Goal: Transaction & Acquisition: Purchase product/service

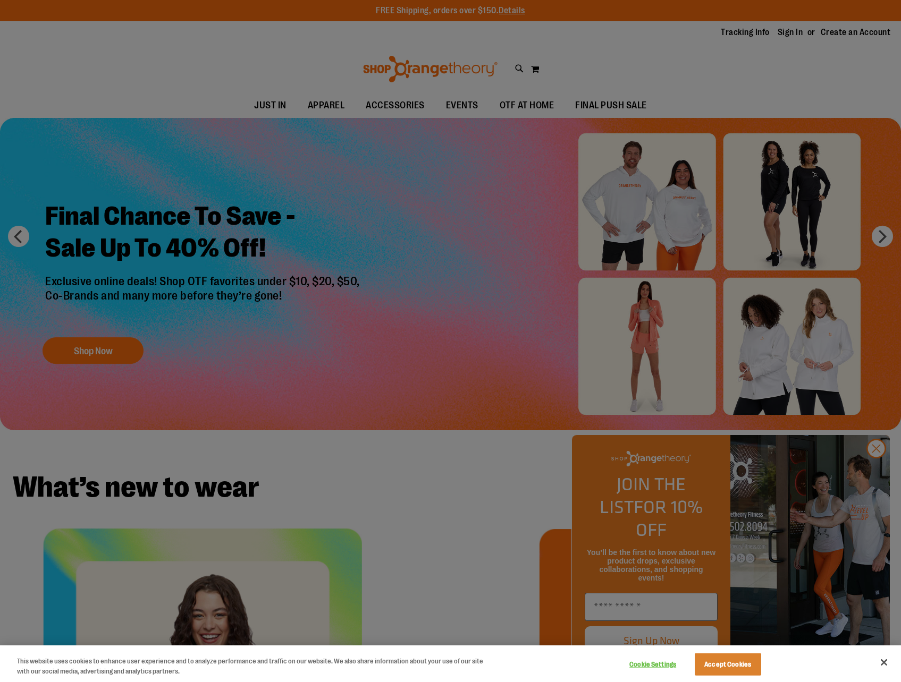
click at [796, 456] on div at bounding box center [450, 341] width 901 height 682
click at [883, 663] on button "Close" at bounding box center [883, 662] width 23 height 23
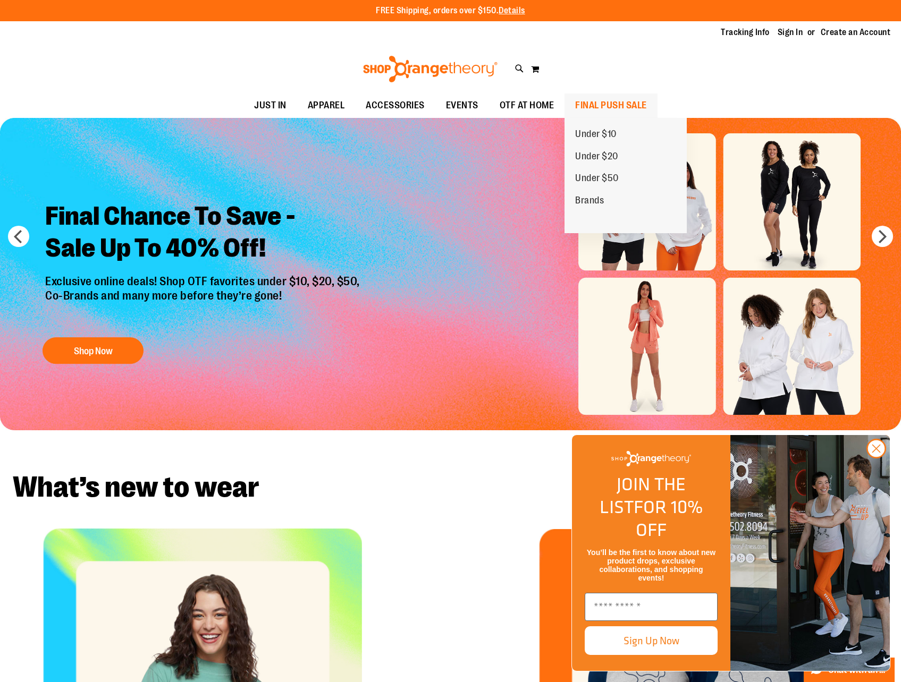
click at [628, 105] on span "FINAL PUSH SALE" at bounding box center [611, 106] width 72 height 24
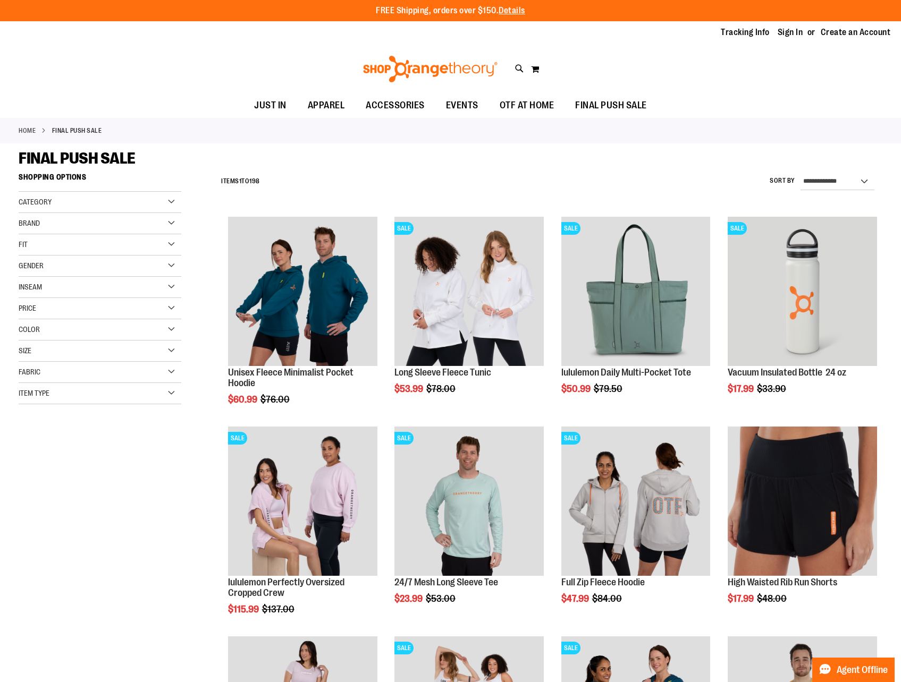
click at [171, 217] on div "Brand" at bounding box center [100, 223] width 163 height 21
click at [170, 352] on div "Gender" at bounding box center [100, 351] width 163 height 21
click at [44, 373] on link "Men 11 items" at bounding box center [94, 373] width 156 height 11
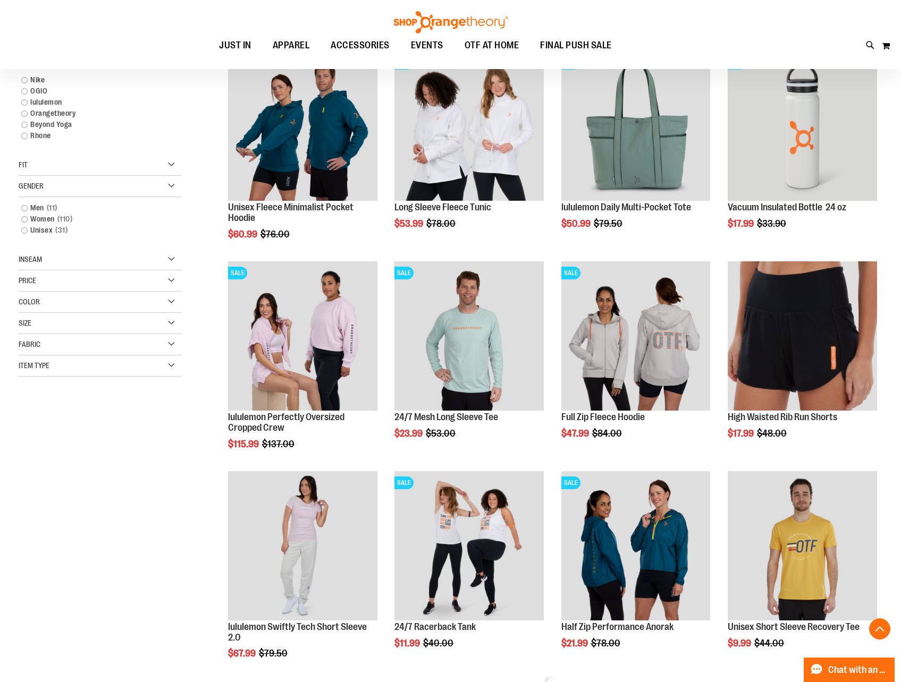
scroll to position [168, 0]
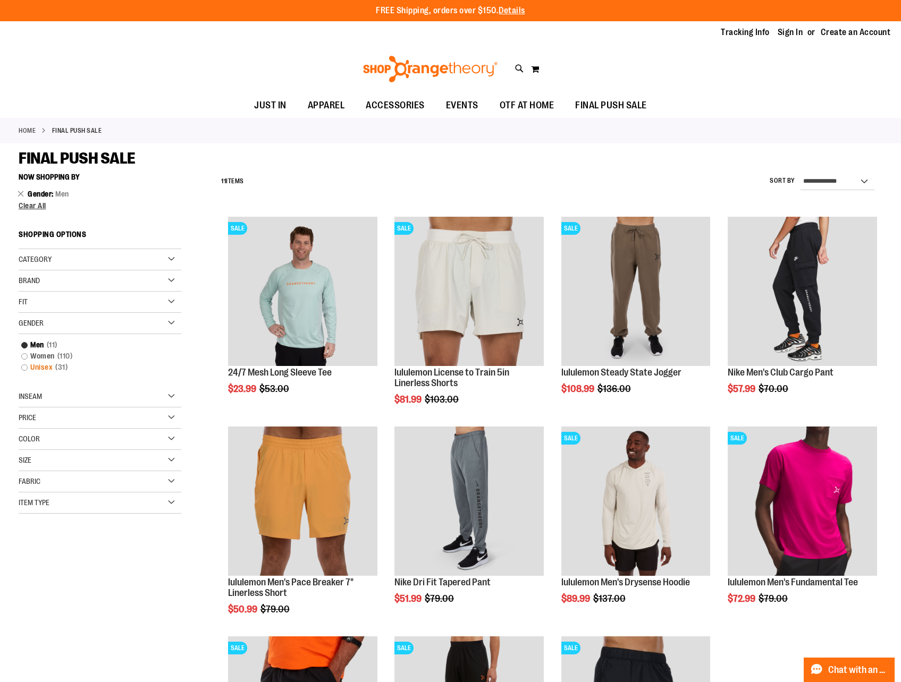
click at [23, 368] on link "Unisex 31 items" at bounding box center [94, 367] width 156 height 11
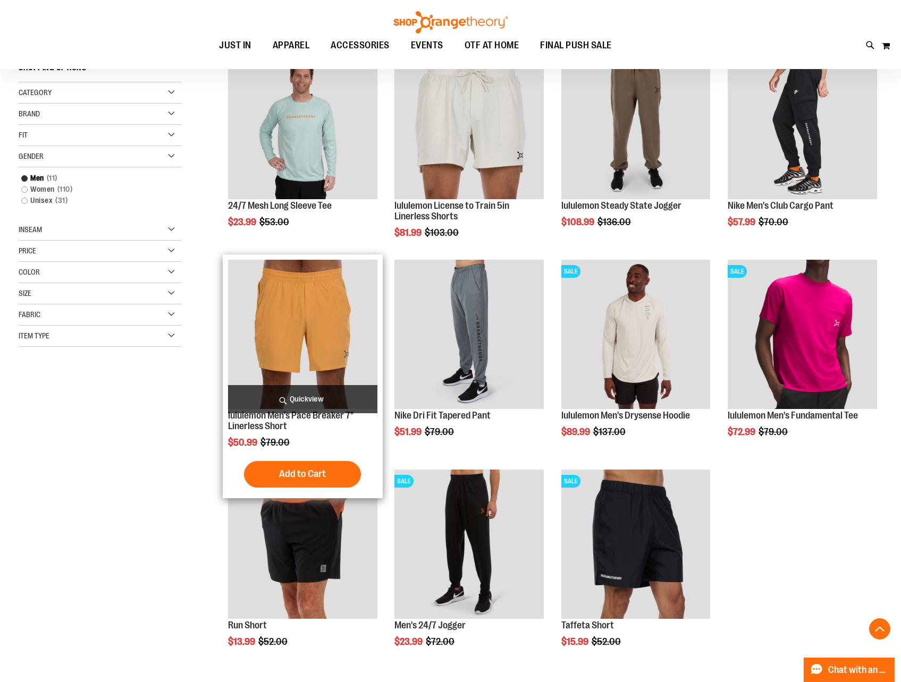
scroll to position [168, 0]
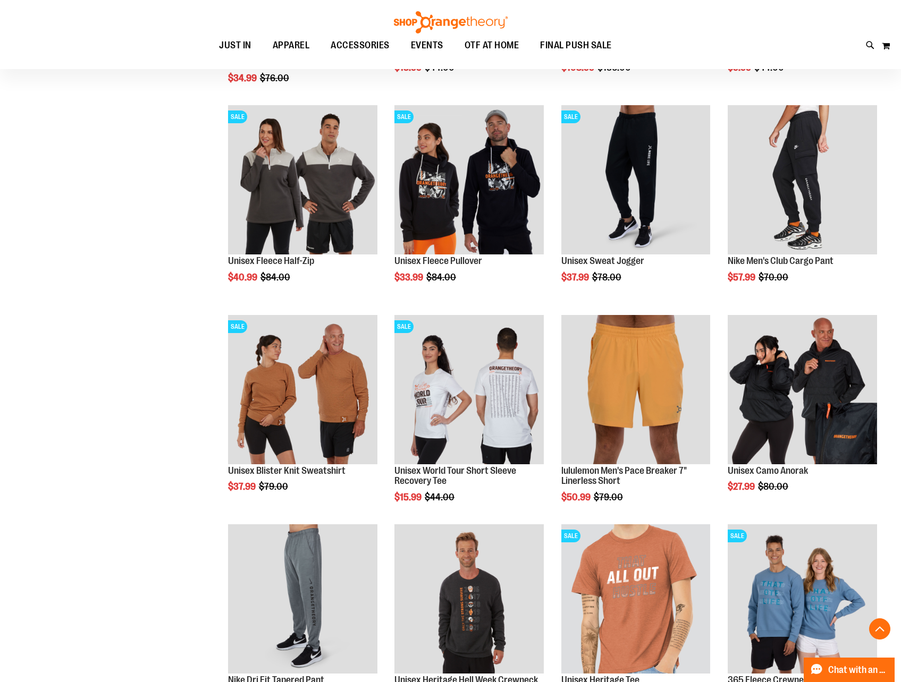
scroll to position [743, 0]
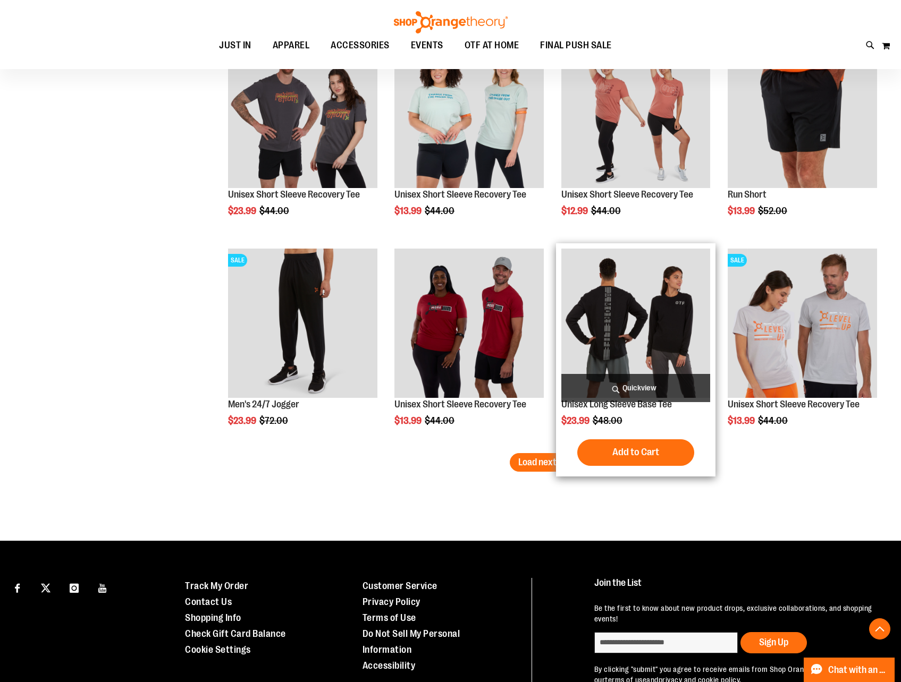
scroll to position [1700, 0]
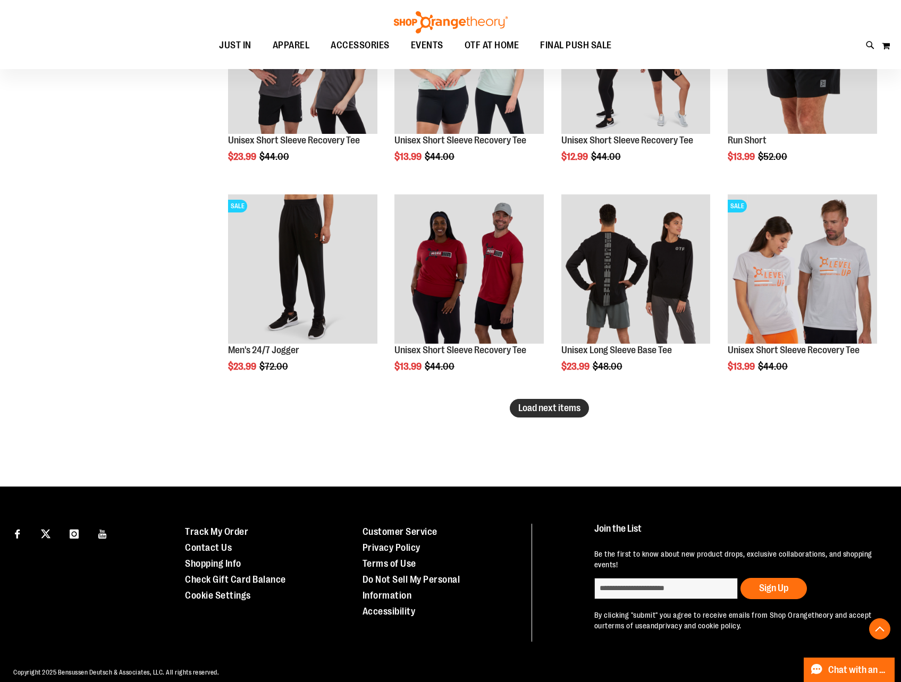
click at [572, 408] on span "Load next items" at bounding box center [549, 408] width 62 height 11
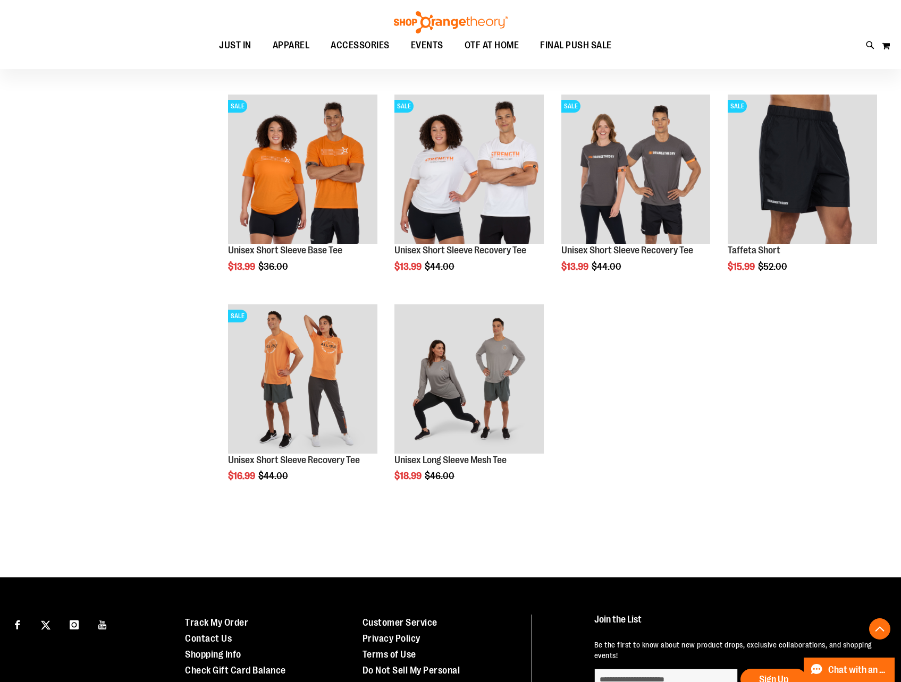
scroll to position [2018, 0]
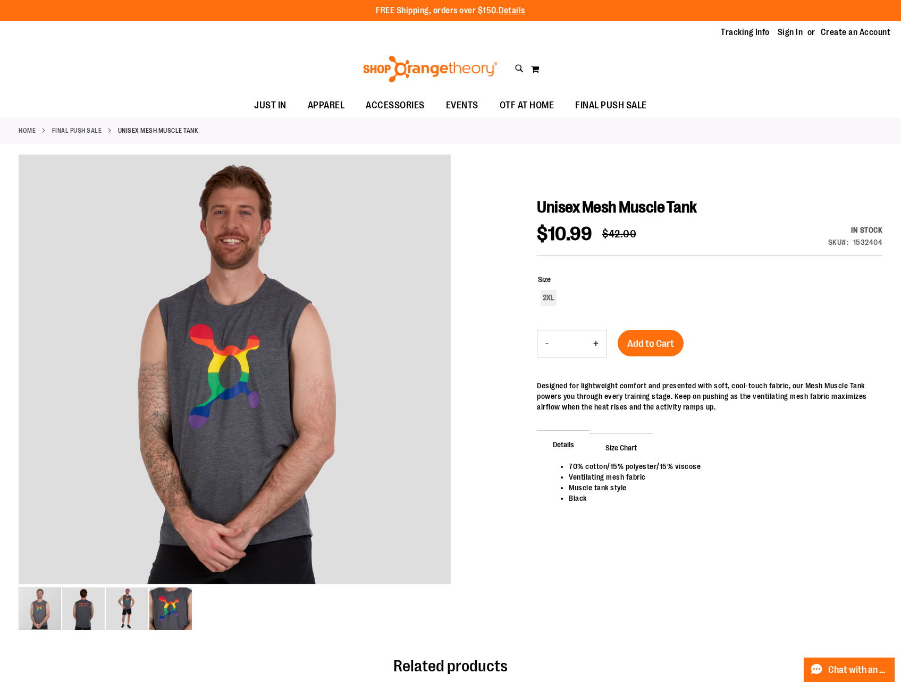
click at [632, 458] on span "Size Chart" at bounding box center [620, 448] width 63 height 28
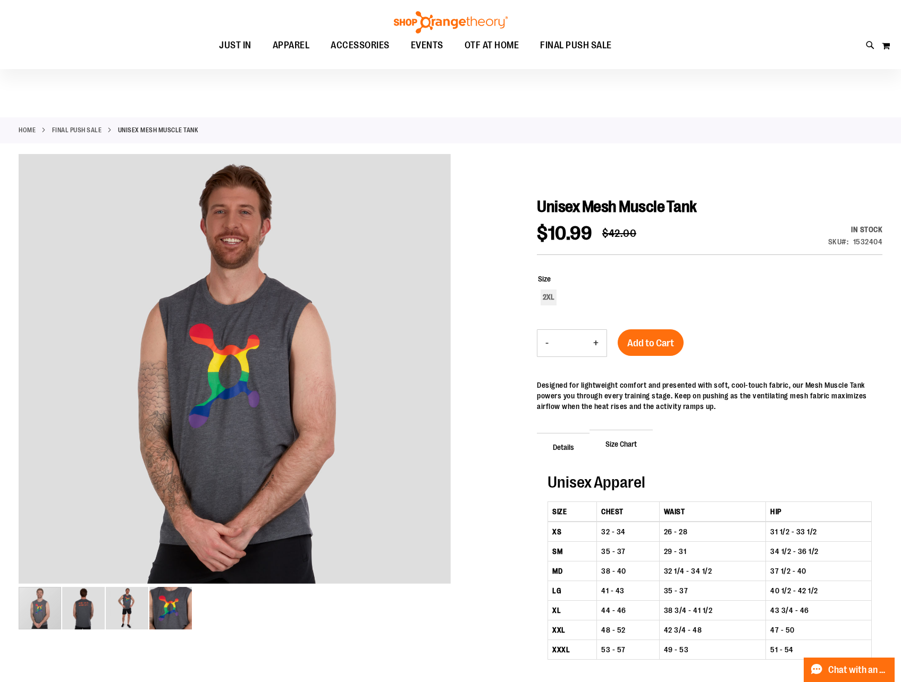
scroll to position [212, 0]
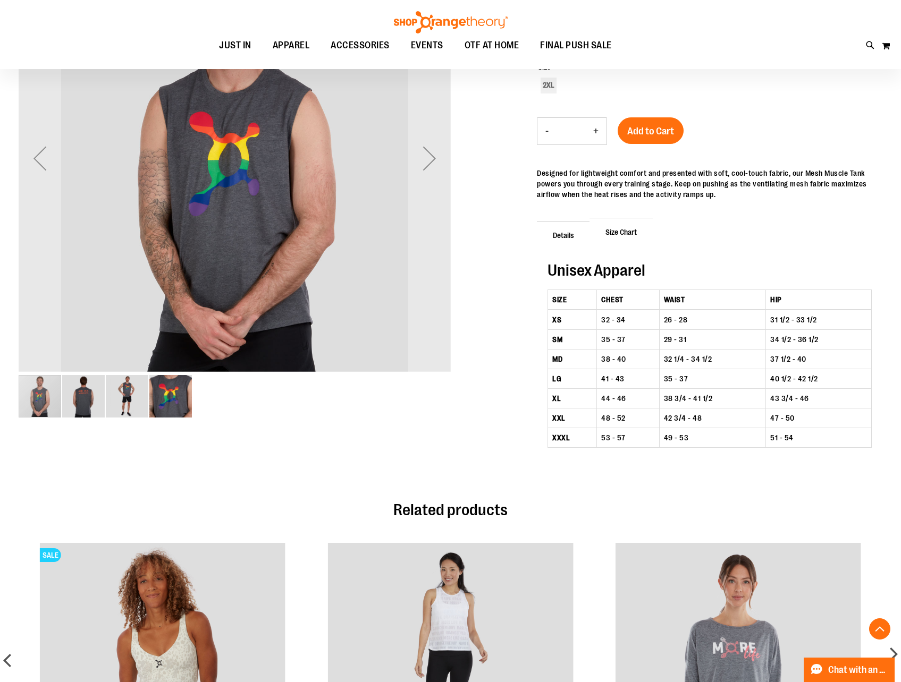
click at [75, 393] on img "image 2 of 4" at bounding box center [83, 396] width 43 height 43
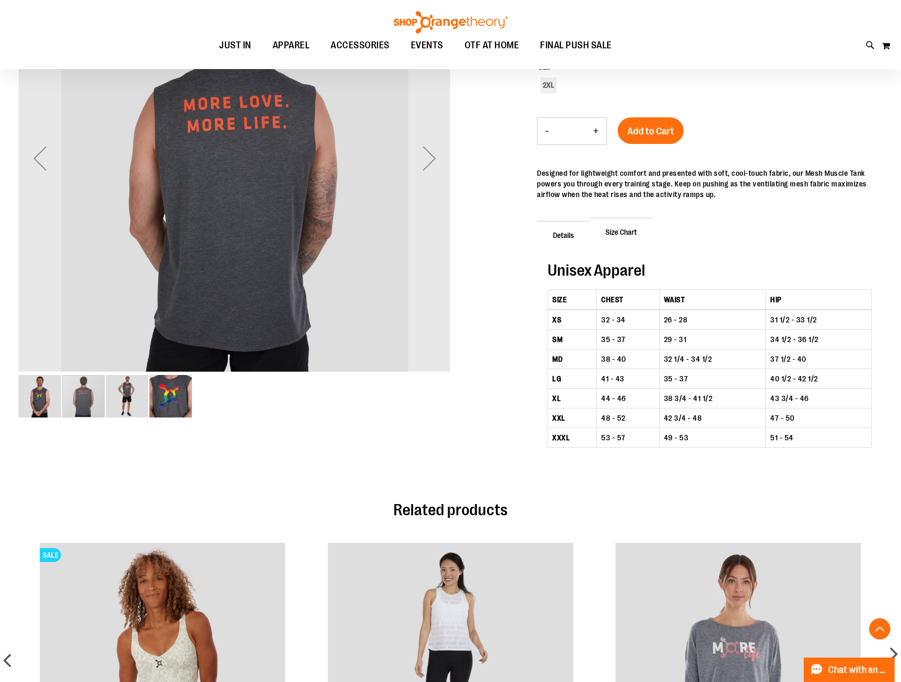
click at [113, 397] on img "image 3 of 4" at bounding box center [127, 396] width 43 height 43
